Goal: Check status: Check status

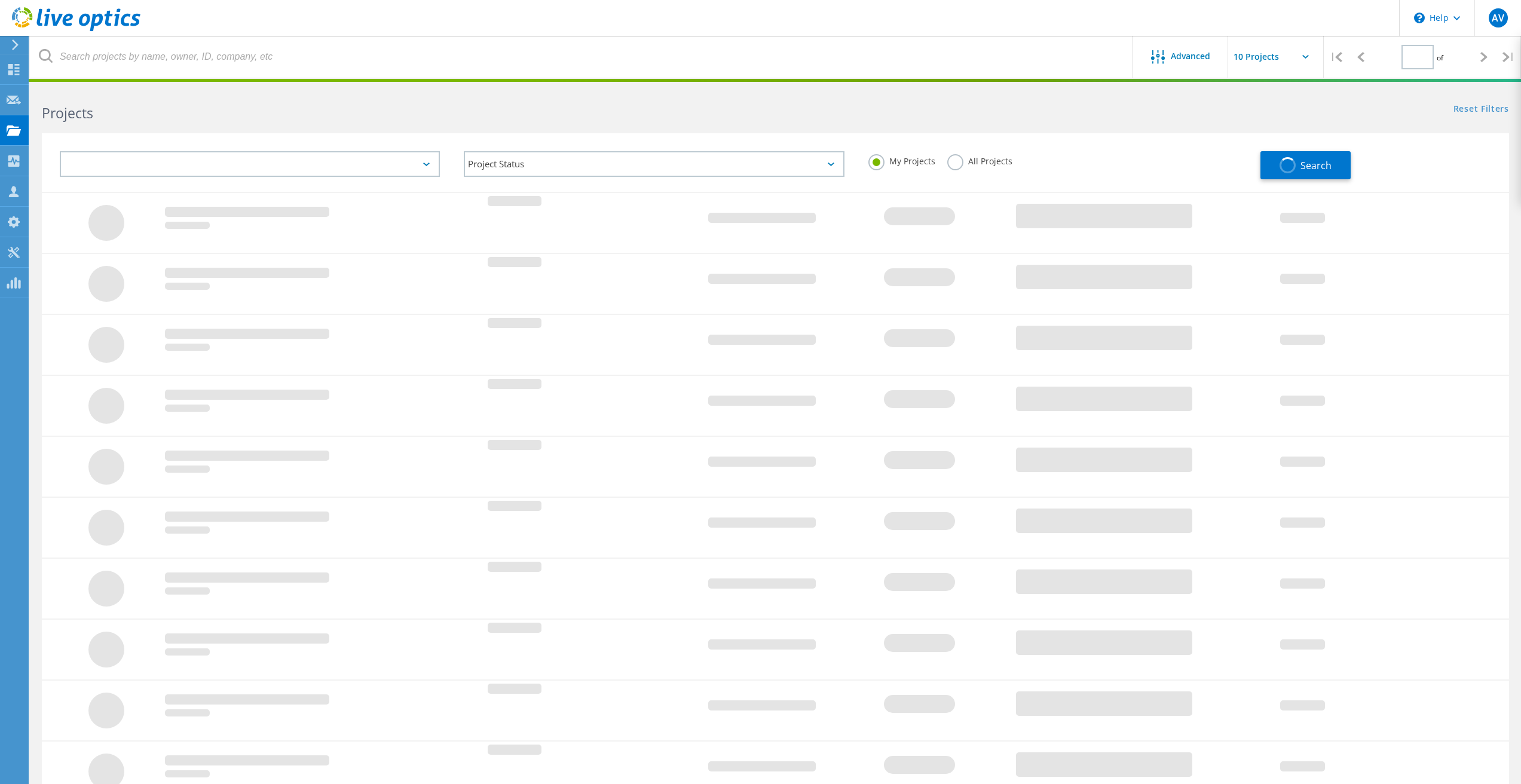
type input "1"
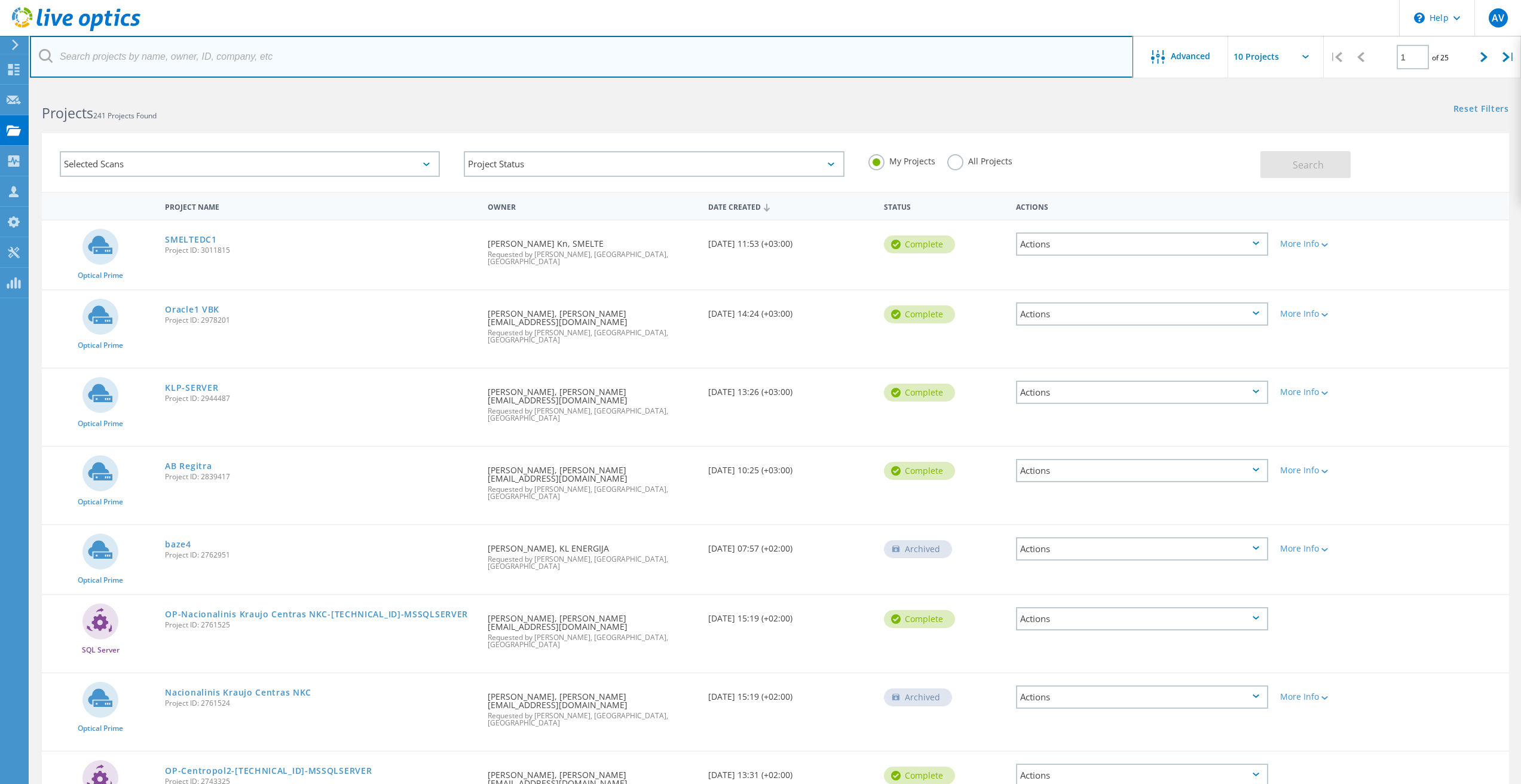
click at [150, 48] on input "text" at bounding box center [581, 57] width 1104 height 42
paste input "BT350"
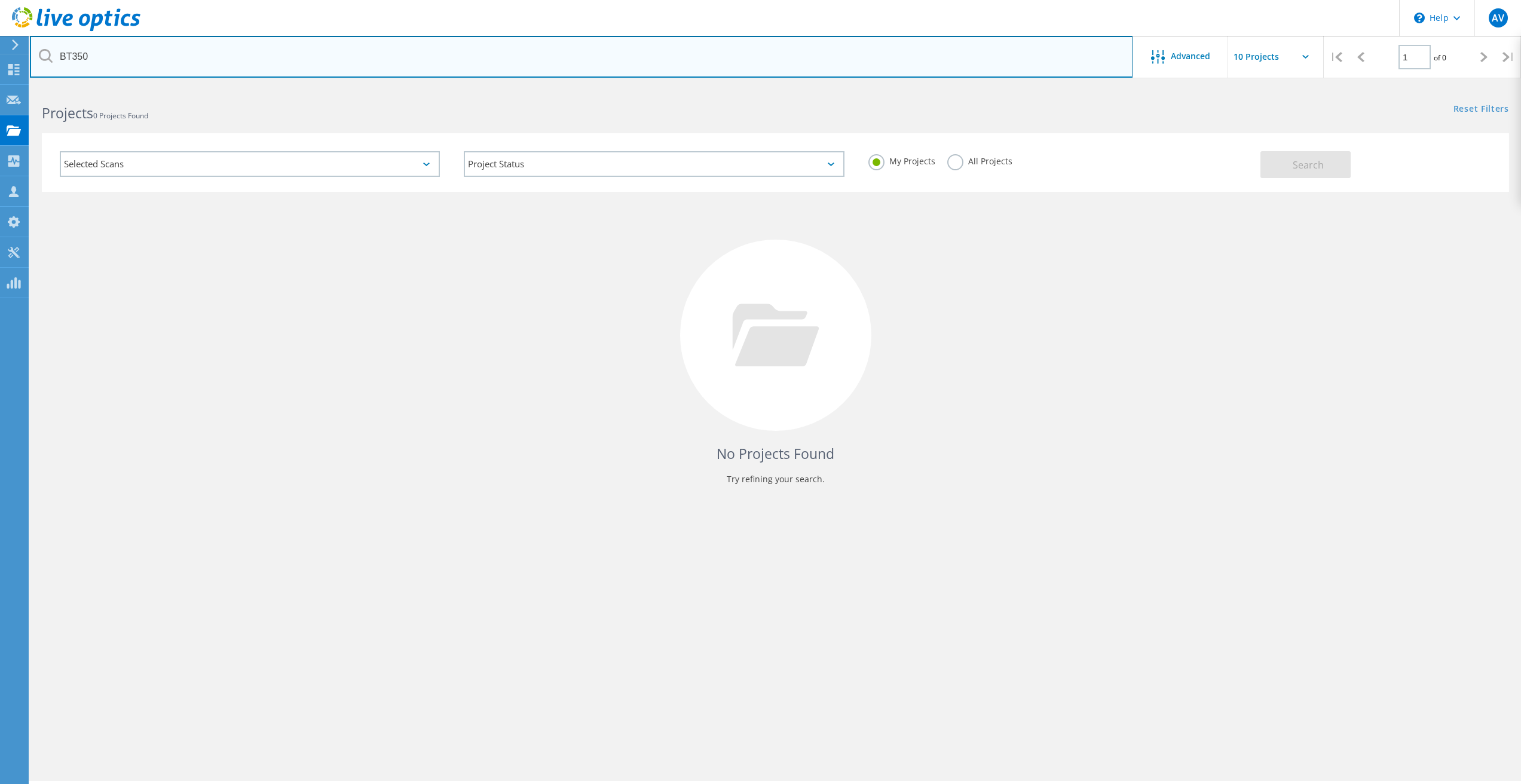
drag, startPoint x: 101, startPoint y: 57, endPoint x: 0, endPoint y: 40, distance: 102.4
click at [0, 86] on div "\n Help Explore Helpful Articles Contact Support AV Channel Partner Arvydas Vel…" at bounding box center [760, 451] width 1521 height 730
paste input "2381147"
type input "2381147"
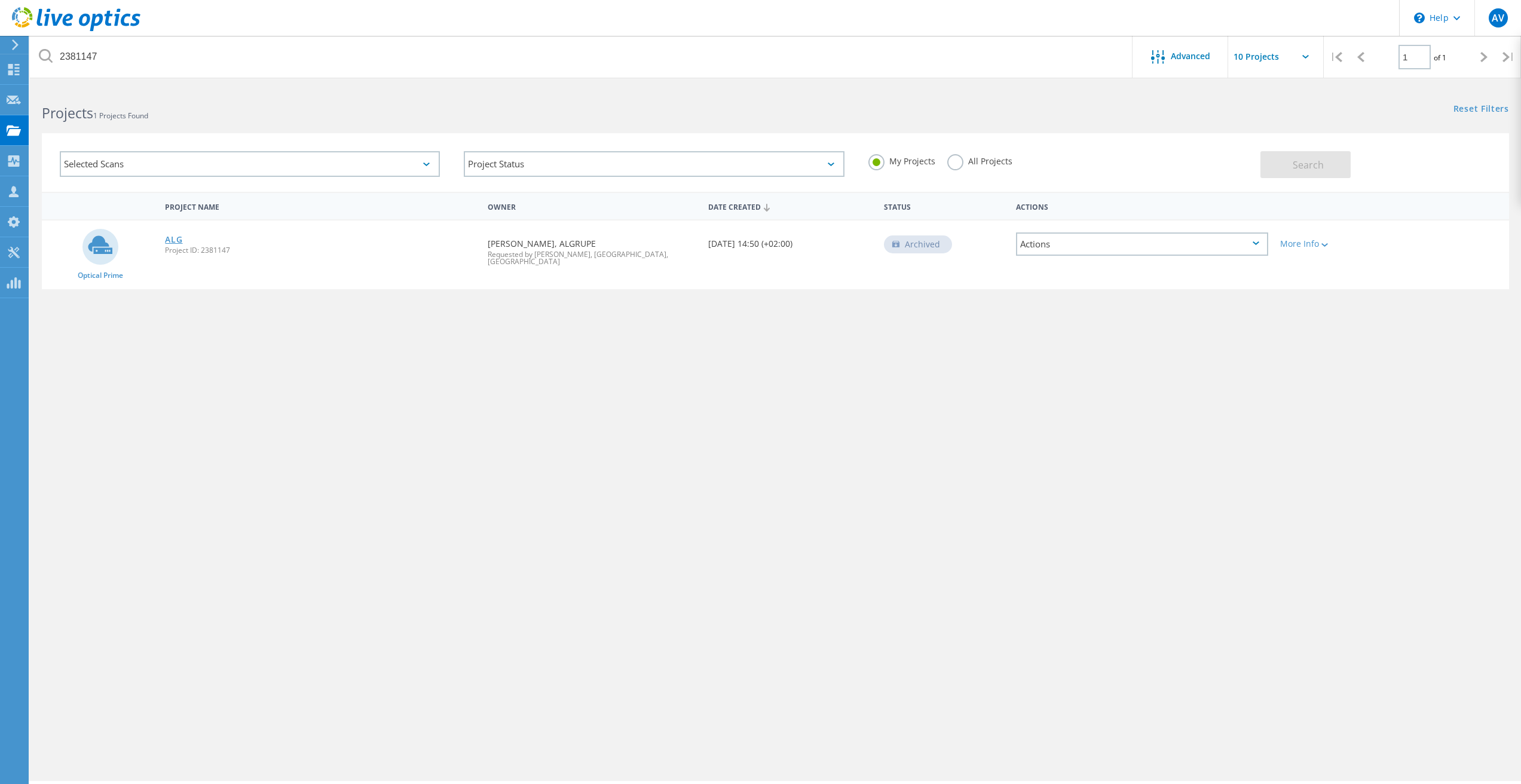
click at [174, 240] on link "ALG" at bounding box center [173, 239] width 17 height 8
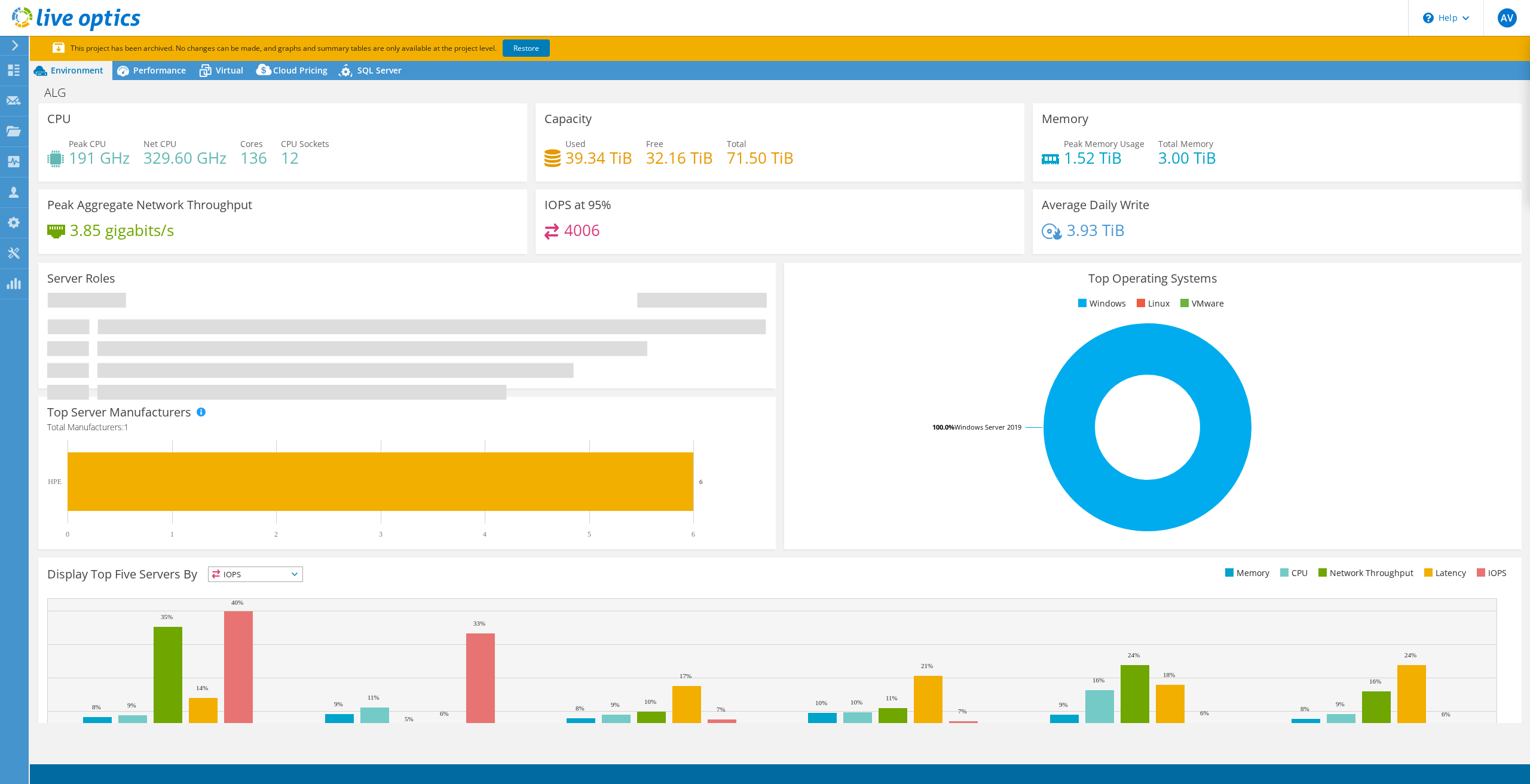
select select "EUFrankfurt"
select select "USD"
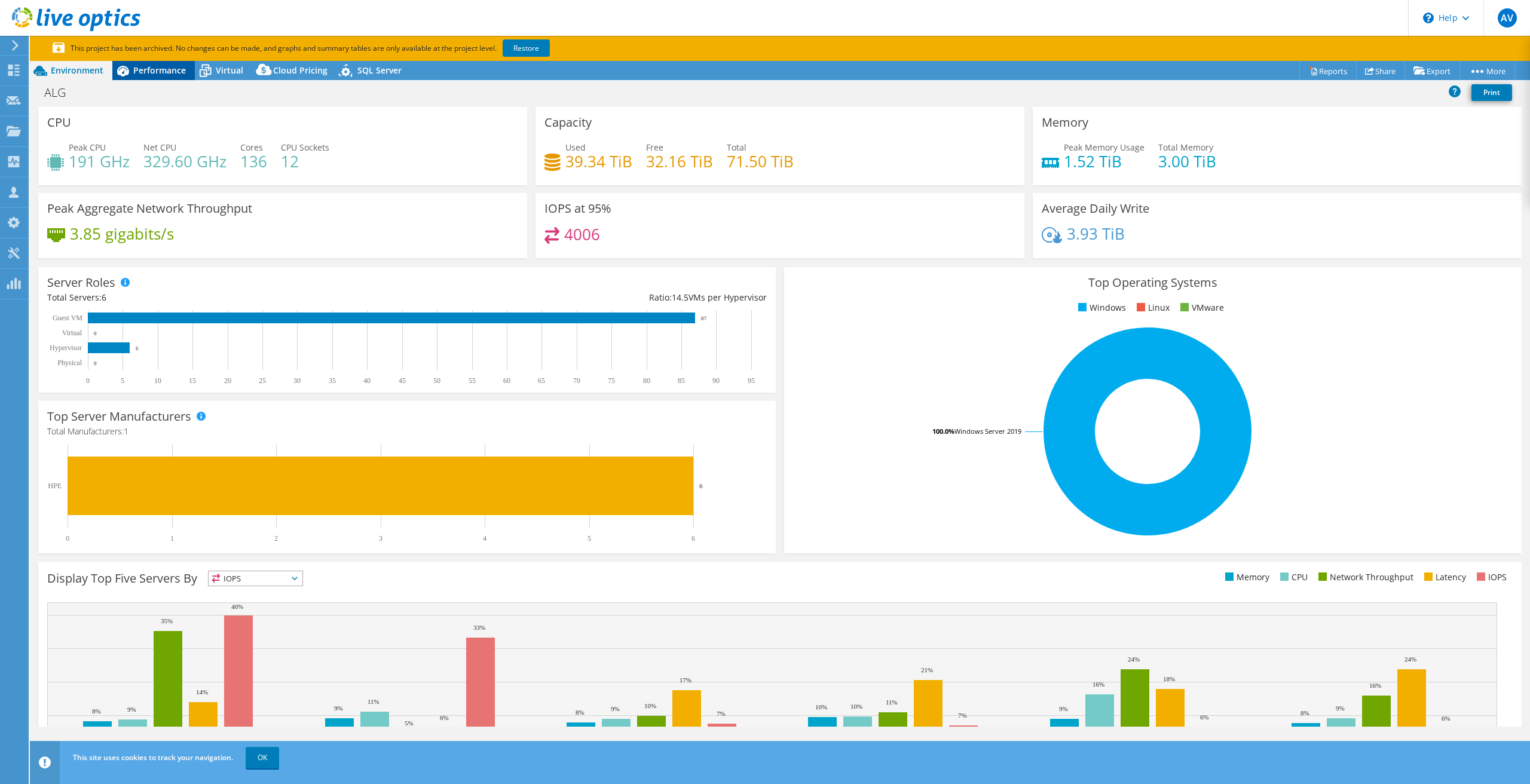
click at [157, 69] on span "Performance" at bounding box center [159, 71] width 52 height 12
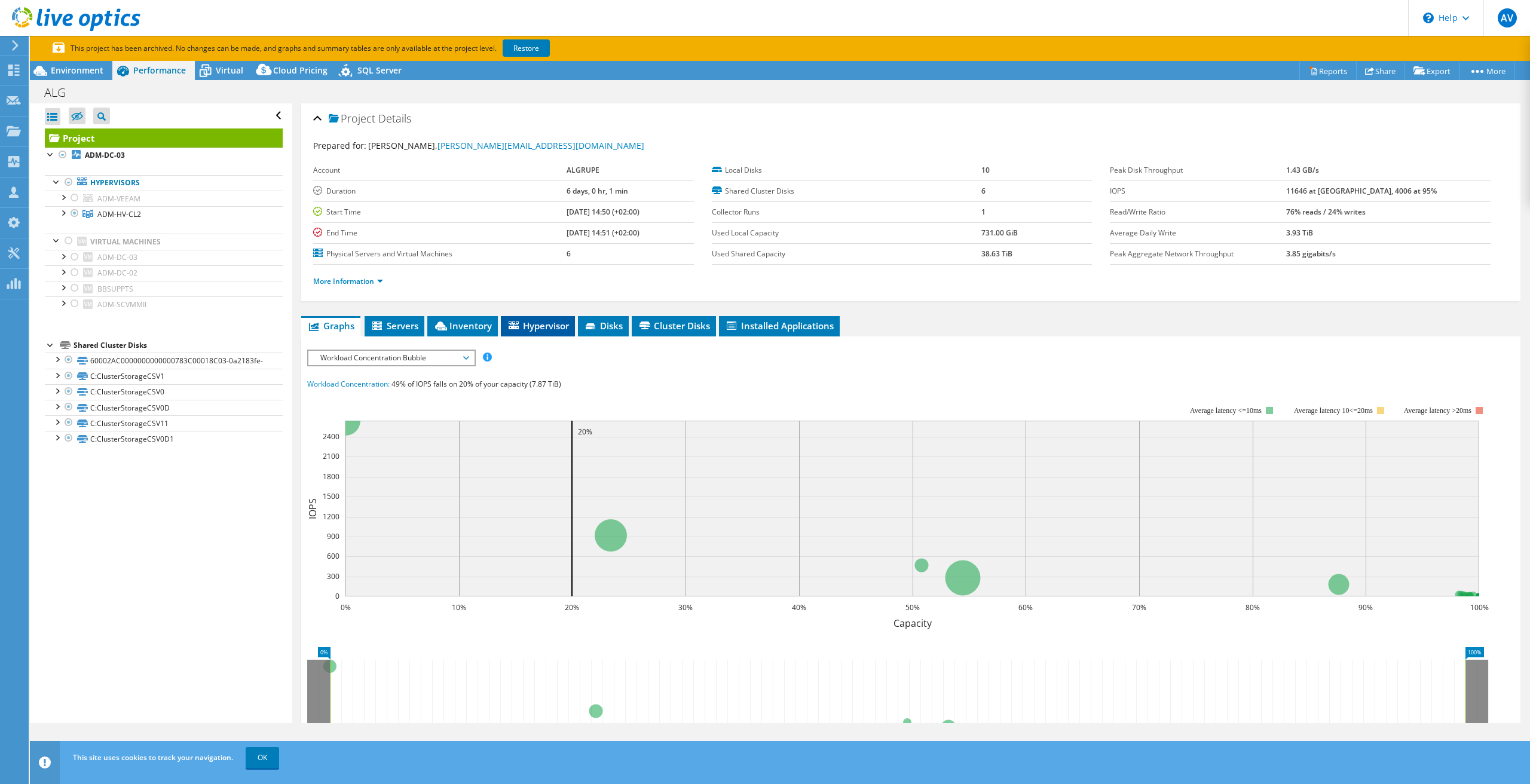
click at [547, 328] on span "Hypervisor" at bounding box center [538, 326] width 62 height 12
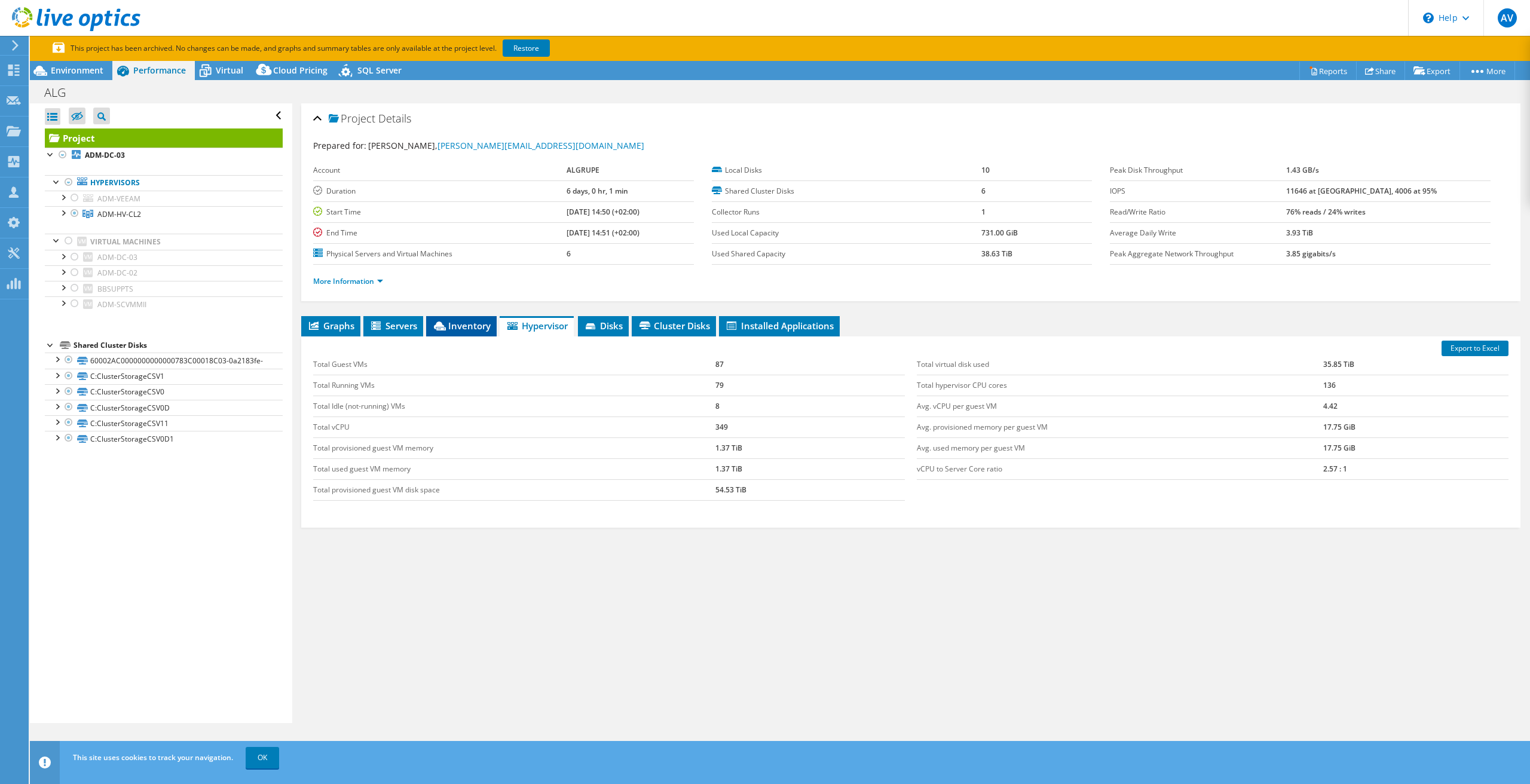
click at [469, 322] on span "Inventory" at bounding box center [461, 326] width 58 height 12
